Goal: Transaction & Acquisition: Purchase product/service

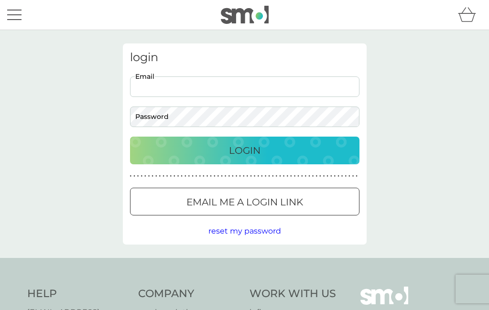
type input "trimblefamily@gmail.com"
click at [244, 150] on button "Login" at bounding box center [245, 151] width 230 height 28
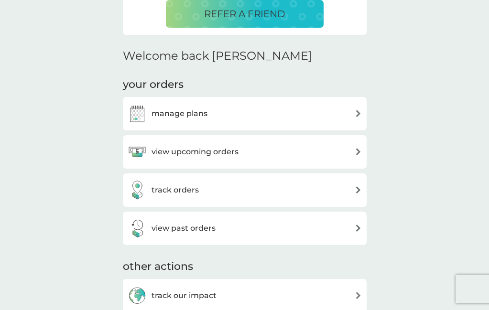
scroll to position [247, 0]
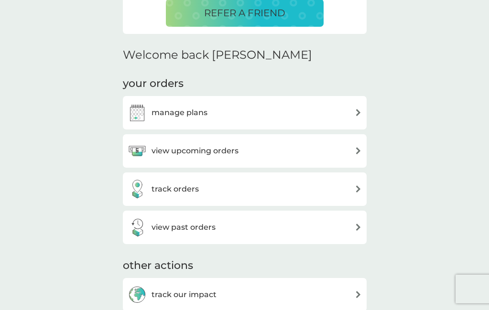
click at [355, 113] on img at bounding box center [358, 112] width 7 height 7
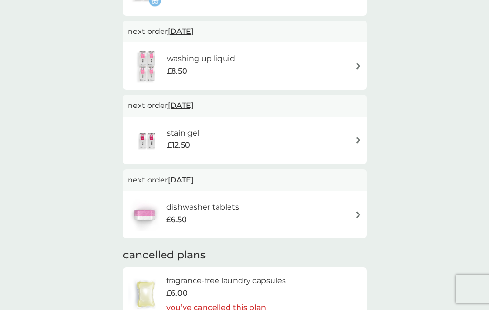
scroll to position [443, 0]
click at [351, 210] on div "dishwasher tablets £6.50" at bounding box center [245, 214] width 234 height 33
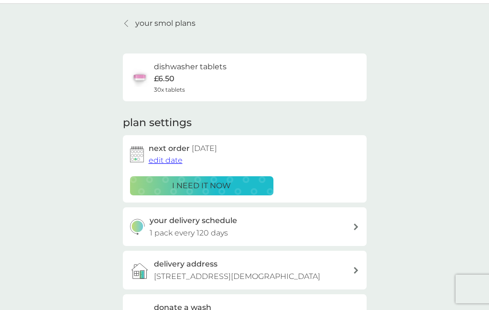
scroll to position [35, 0]
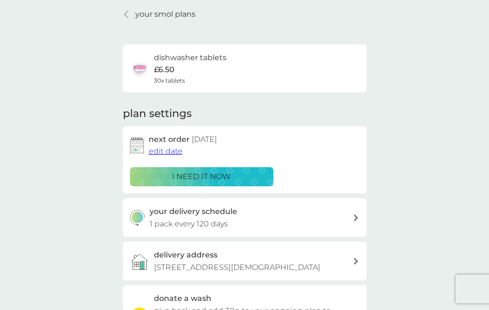
click at [200, 174] on p "i need it now" at bounding box center [201, 177] width 59 height 12
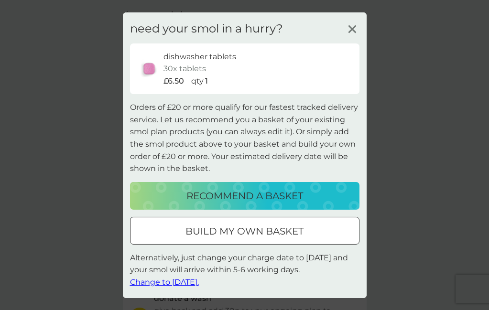
click at [235, 198] on p "recommend a basket" at bounding box center [245, 195] width 117 height 15
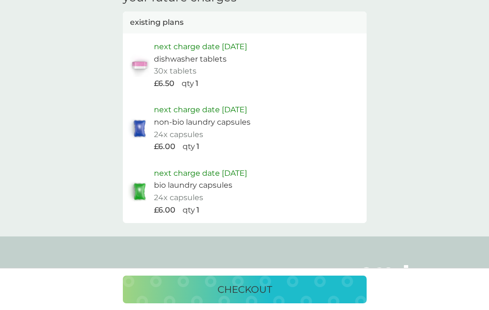
scroll to position [585, 0]
click at [194, 191] on p "24x capsules" at bounding box center [178, 197] width 49 height 12
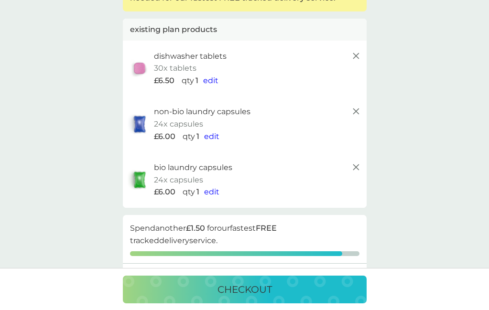
scroll to position [90, 0]
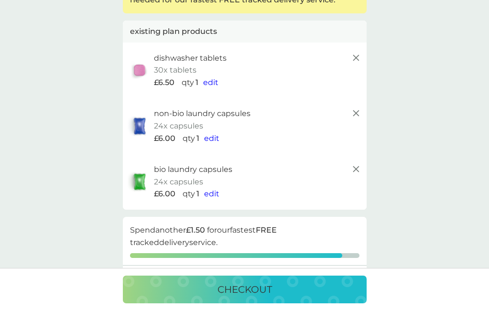
click at [357, 114] on icon at bounding box center [356, 113] width 11 height 11
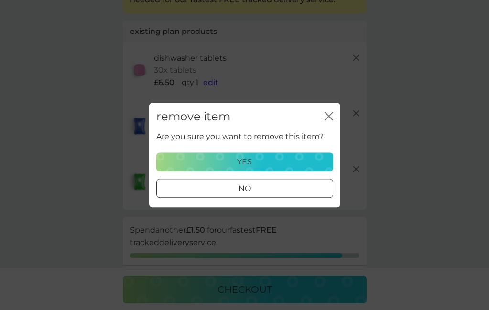
click at [256, 166] on div "yes" at bounding box center [245, 162] width 165 height 12
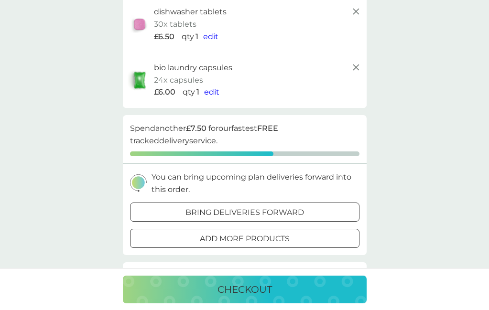
click at [209, 91] on span "edit" at bounding box center [211, 92] width 15 height 9
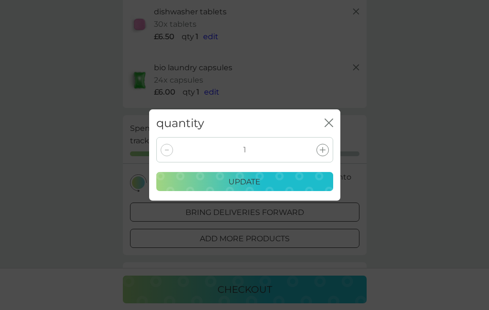
click at [325, 146] on div at bounding box center [323, 150] width 12 height 12
click at [230, 178] on p "update" at bounding box center [245, 182] width 32 height 12
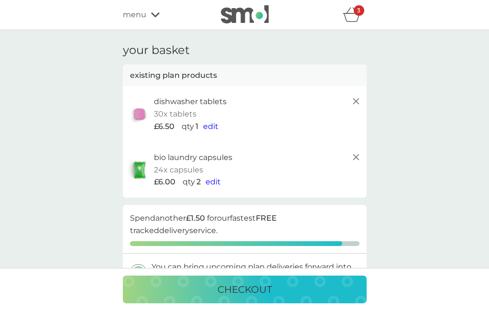
scroll to position [0, 0]
click at [210, 124] on span "edit" at bounding box center [210, 126] width 15 height 9
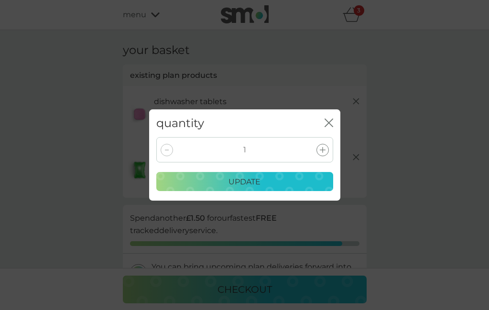
click at [319, 151] on div at bounding box center [323, 150] width 12 height 12
click at [248, 182] on p "update" at bounding box center [245, 182] width 32 height 12
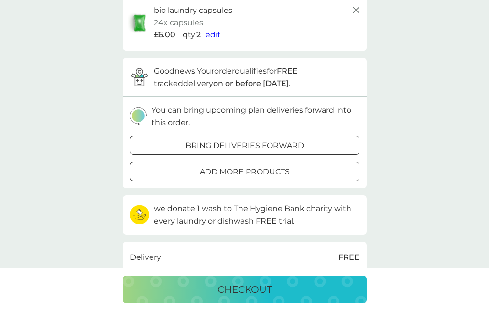
scroll to position [147, 0]
click at [262, 143] on p "bring deliveries forward" at bounding box center [245, 146] width 119 height 12
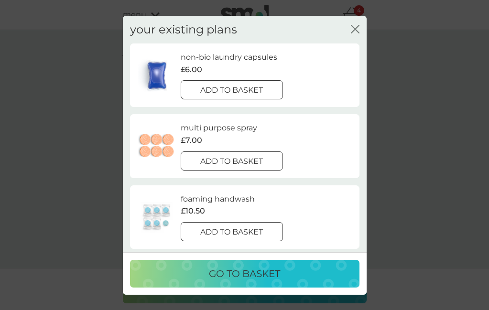
scroll to position [0, 0]
click at [354, 30] on icon "close" at bounding box center [353, 29] width 4 height 8
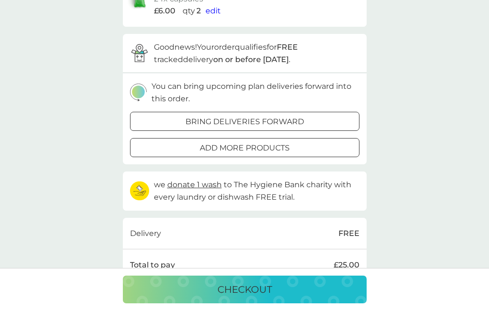
scroll to position [244, 0]
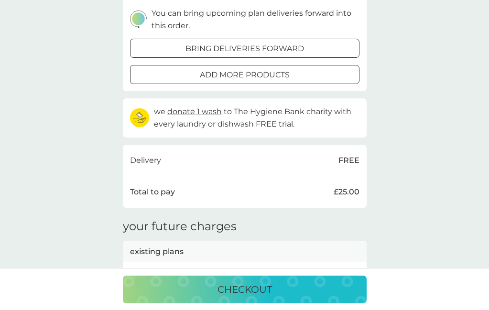
click at [238, 290] on p "checkout" at bounding box center [245, 289] width 55 height 15
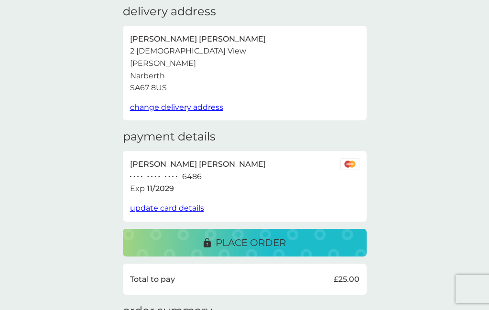
scroll to position [48, 0]
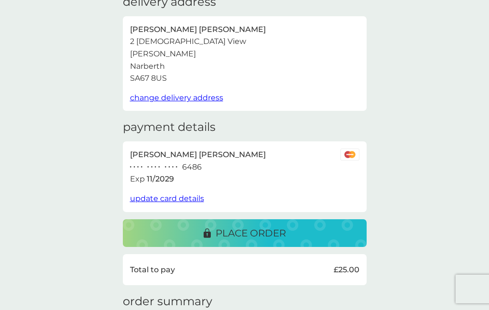
click at [247, 230] on p "place order" at bounding box center [251, 233] width 70 height 15
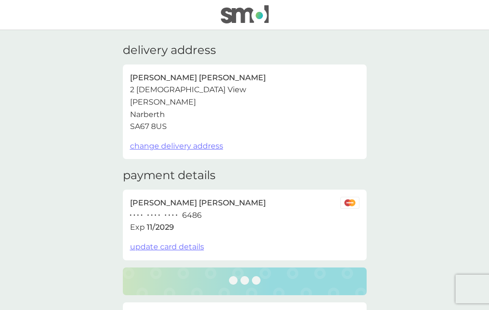
scroll to position [0, 0]
